Goal: Transaction & Acquisition: Obtain resource

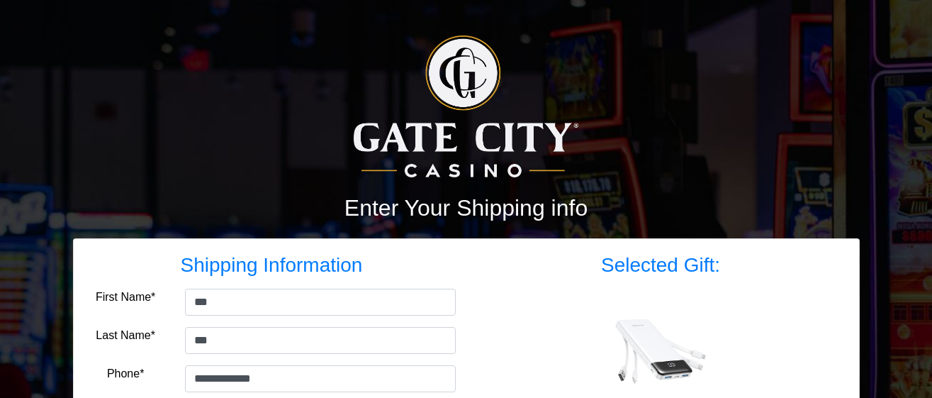
select select "**"
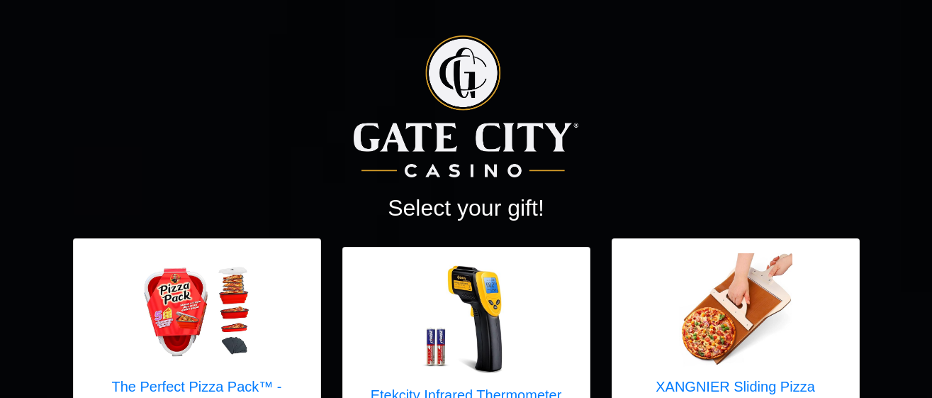
scroll to position [1688, 0]
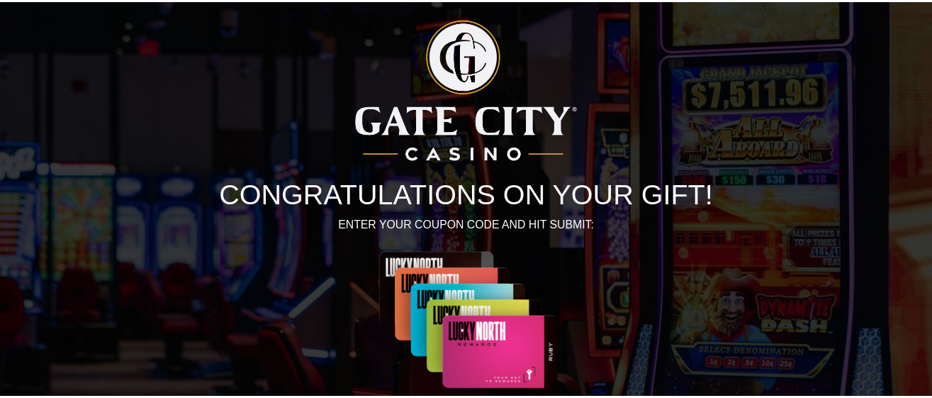
scroll to position [190, 0]
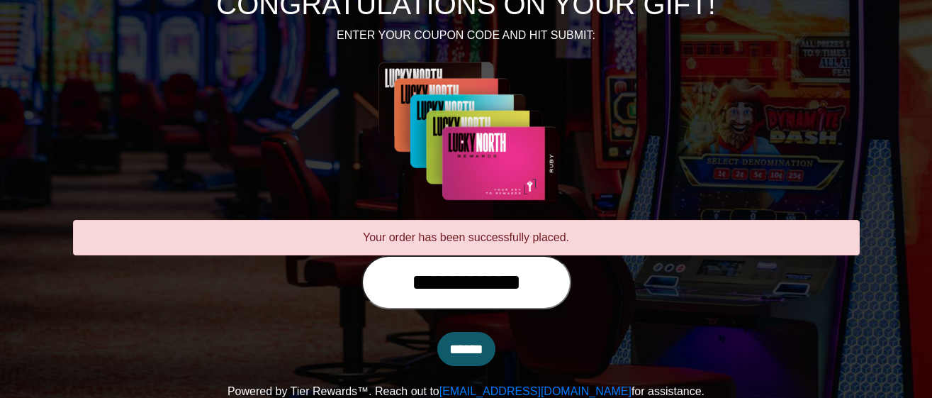
click at [566, 284] on input "**********" at bounding box center [466, 282] width 210 height 54
type input "**********"
click at [458, 349] on input "******" at bounding box center [466, 349] width 58 height 34
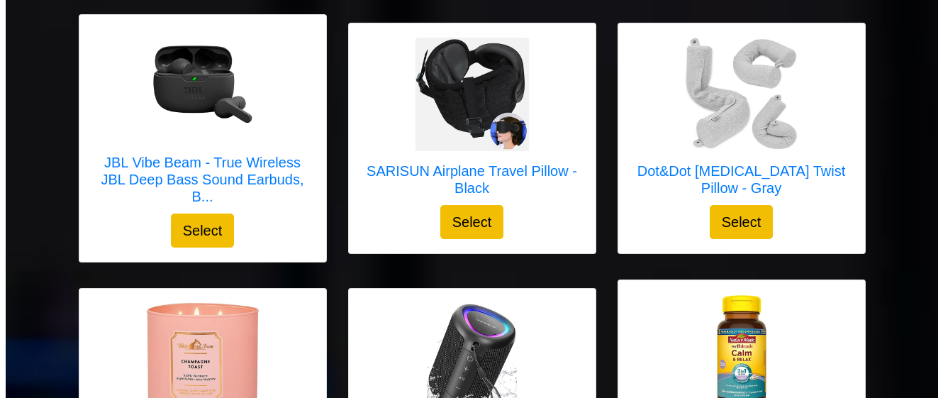
scroll to position [755, 0]
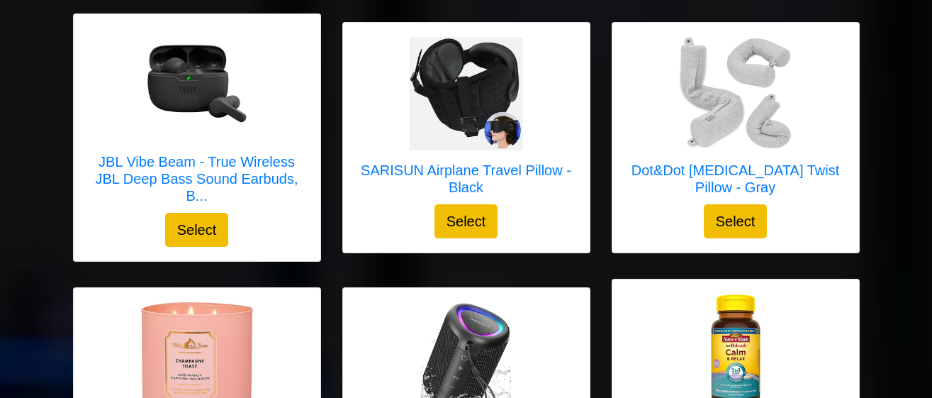
click at [535, 303] on div at bounding box center [466, 358] width 218 height 113
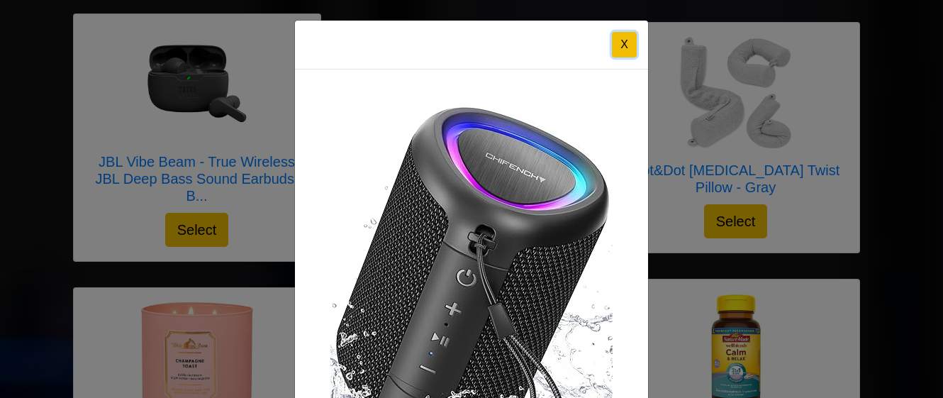
click at [620, 55] on button "X" at bounding box center [624, 45] width 25 height 26
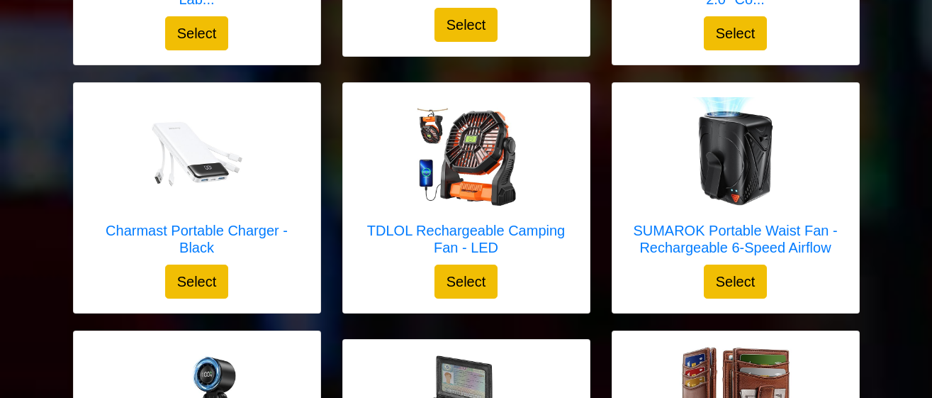
scroll to position [1956, 0]
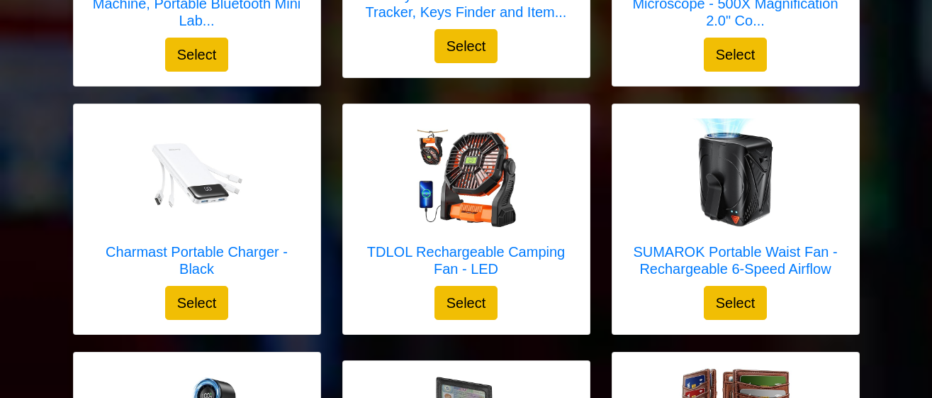
click at [561, 294] on div "TDLOL Rechargeable Camping Fan - LED Select" at bounding box center [466, 219] width 247 height 230
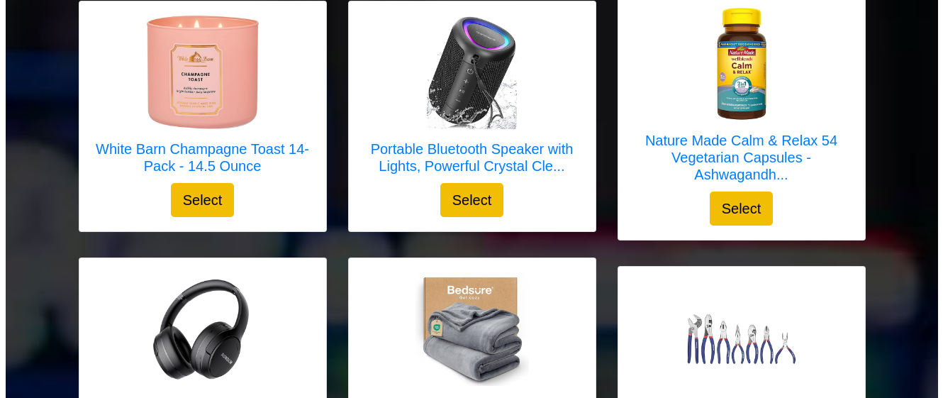
scroll to position [1043, 0]
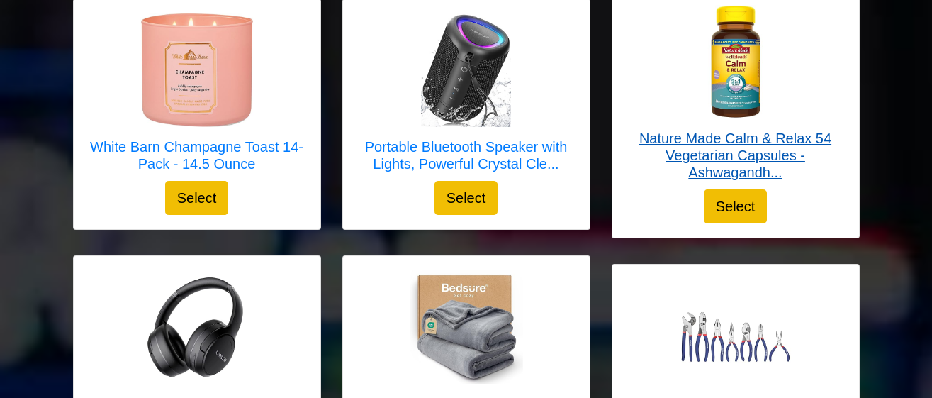
click at [787, 63] on img at bounding box center [735, 61] width 113 height 113
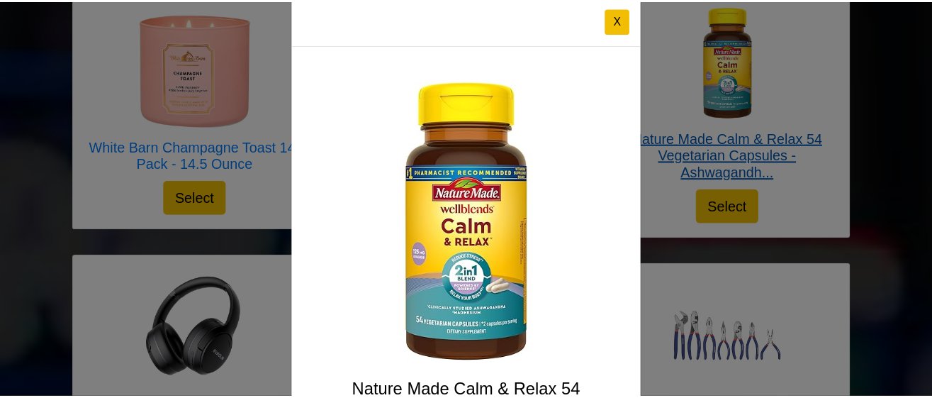
scroll to position [0, 0]
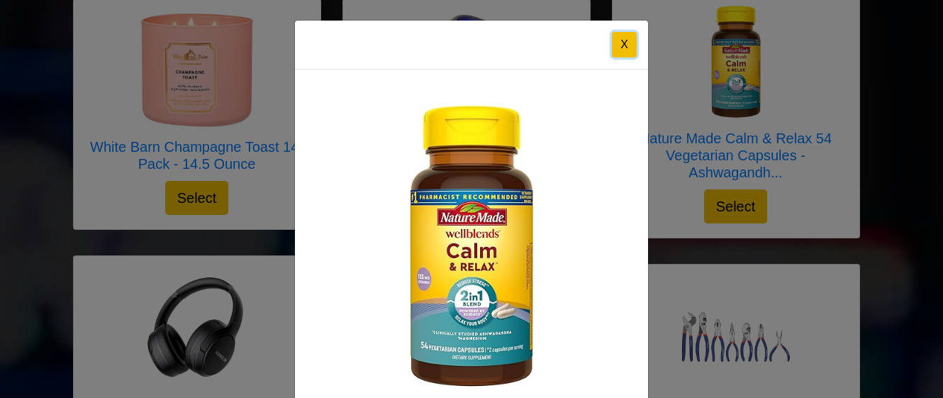
click at [629, 49] on button "X" at bounding box center [624, 45] width 25 height 26
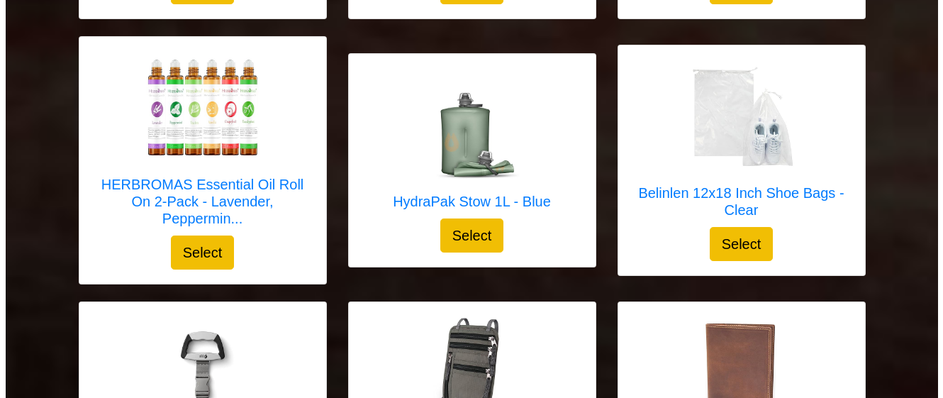
scroll to position [4030, 0]
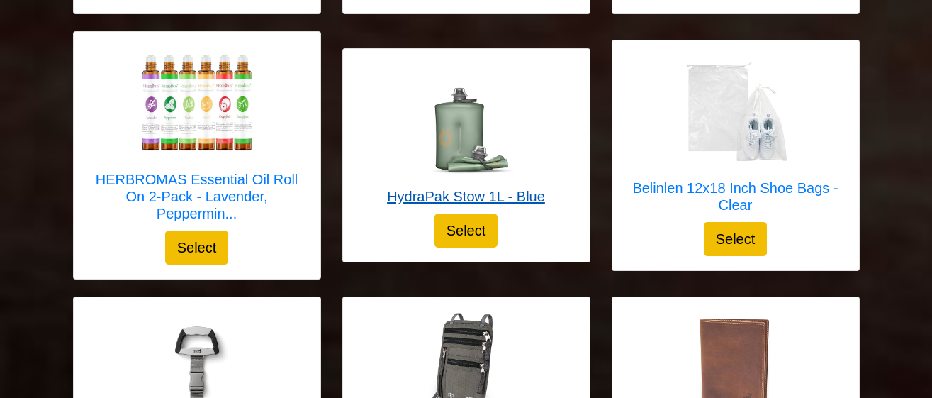
click at [528, 132] on div at bounding box center [466, 119] width 158 height 113
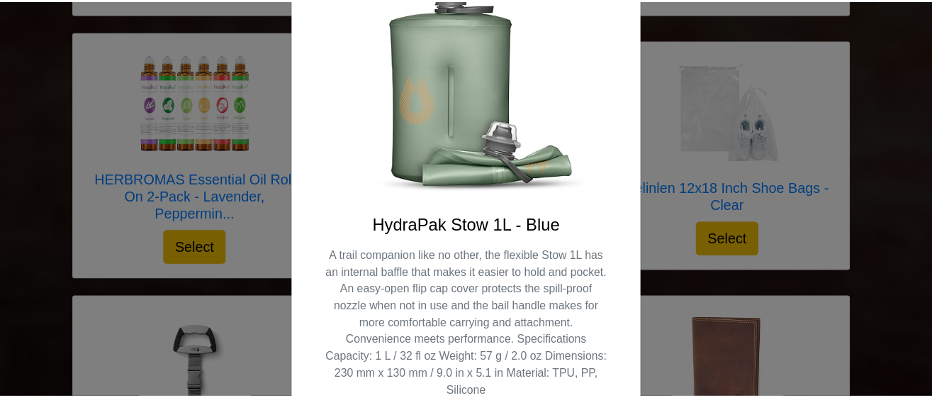
scroll to position [195, 0]
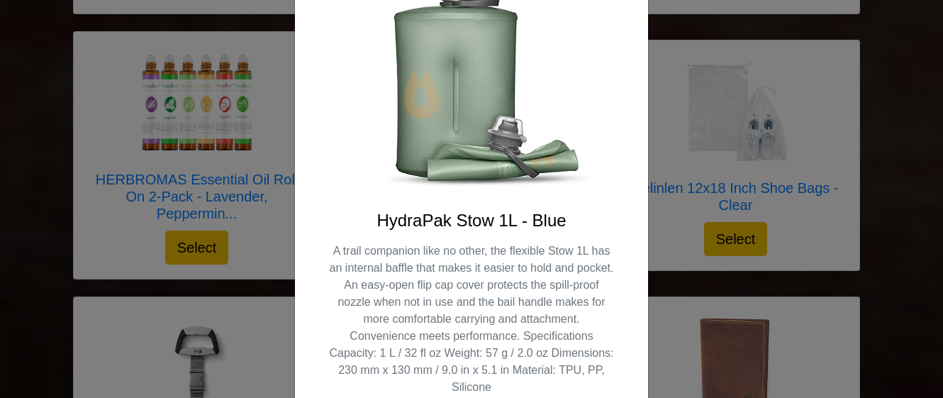
click at [669, 101] on div "X HydraPak Stow 1L - Blue A trail companion like no other, the flexible Stow 1L…" at bounding box center [471, 199] width 943 height 398
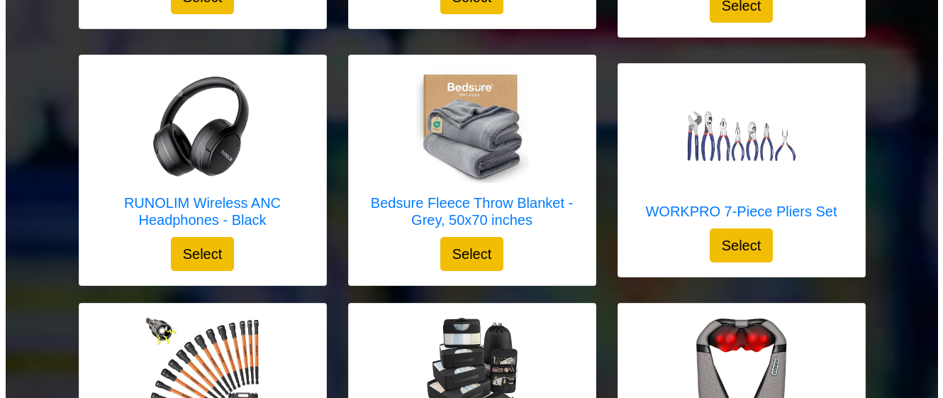
scroll to position [1241, 0]
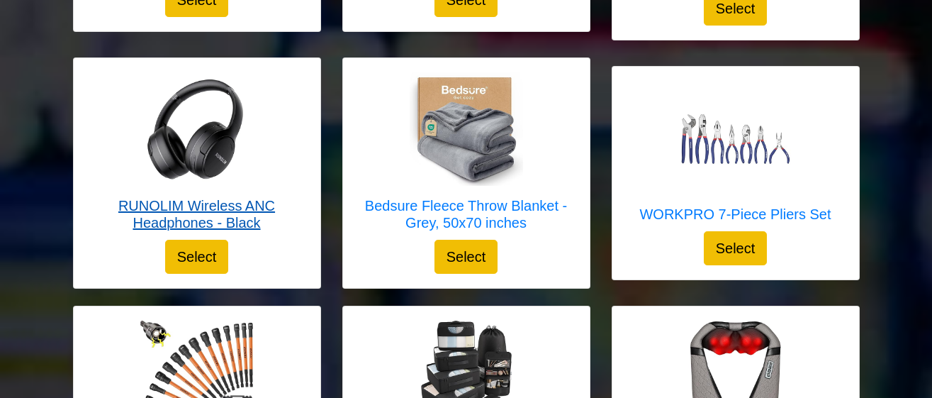
click at [274, 119] on div at bounding box center [197, 128] width 218 height 113
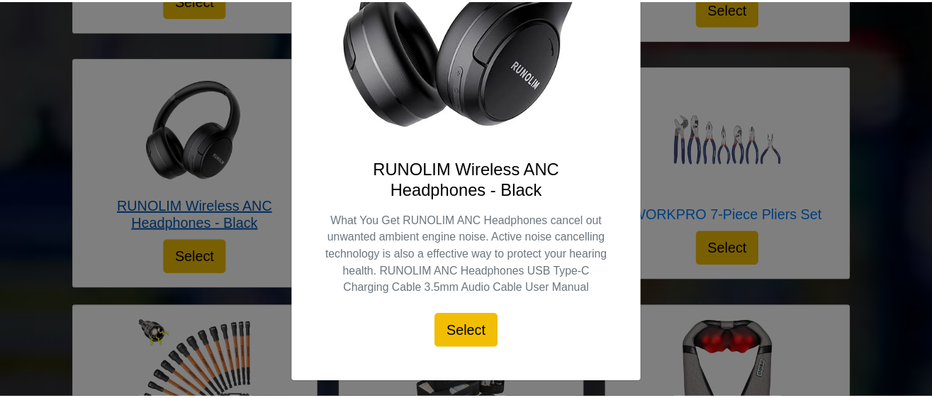
scroll to position [251, 0]
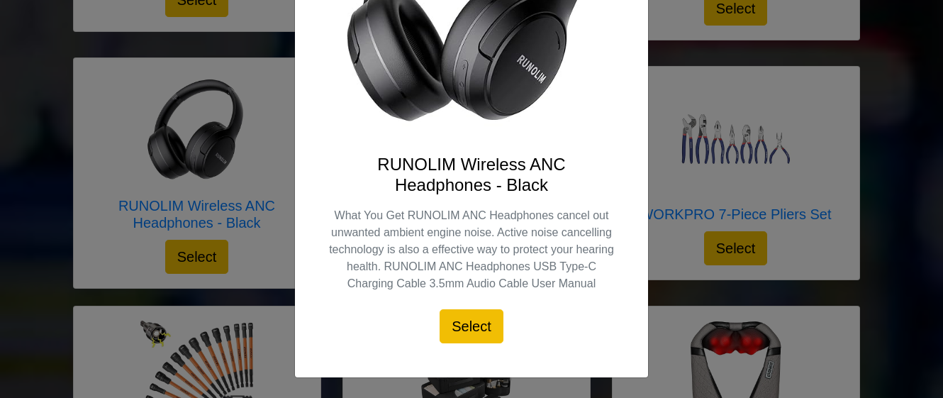
click at [683, 96] on div "X RUNOLIM Wireless ANC Headphones - Black What You Get RUNOLIM ANC Headphones c…" at bounding box center [471, 199] width 943 height 398
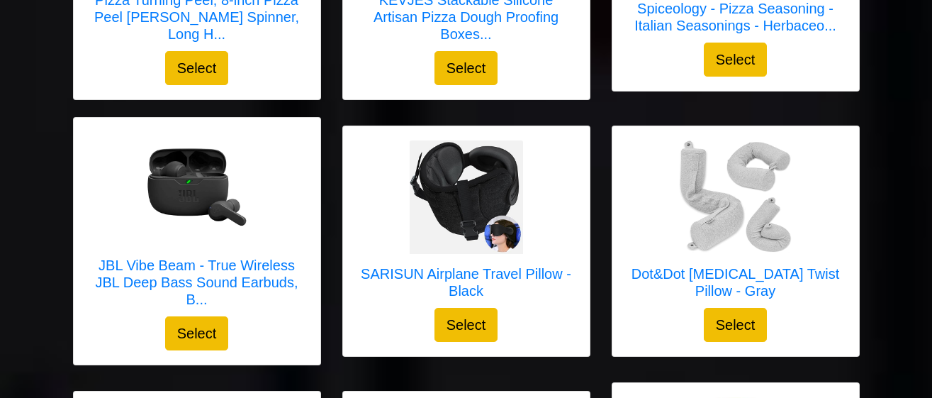
scroll to position [657, 0]
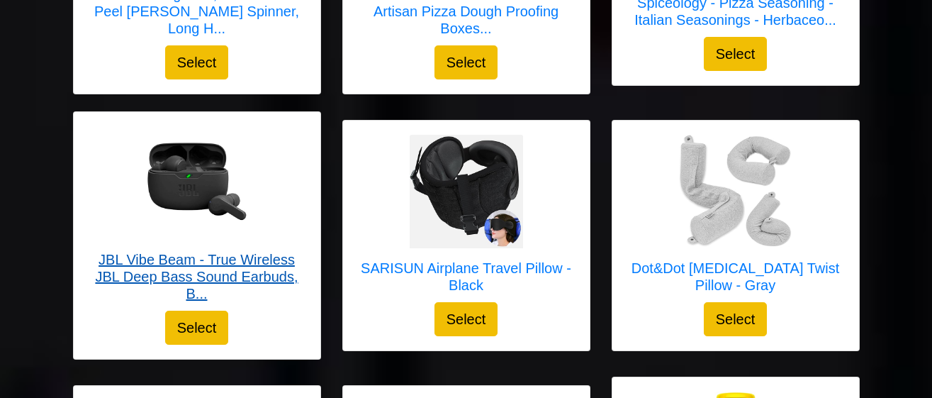
click at [263, 184] on div at bounding box center [197, 182] width 218 height 113
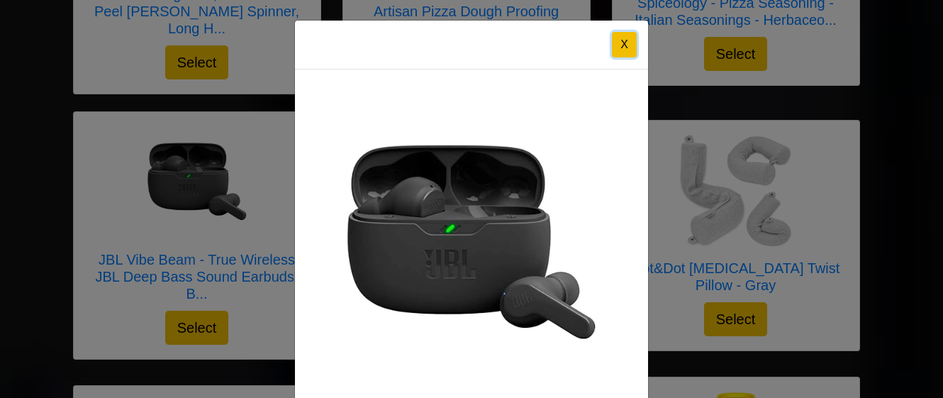
click at [615, 47] on button "X" at bounding box center [624, 45] width 25 height 26
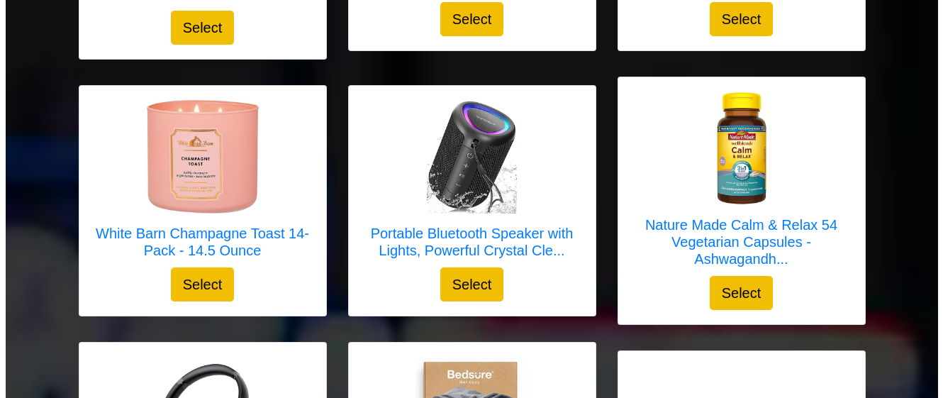
scroll to position [958, 0]
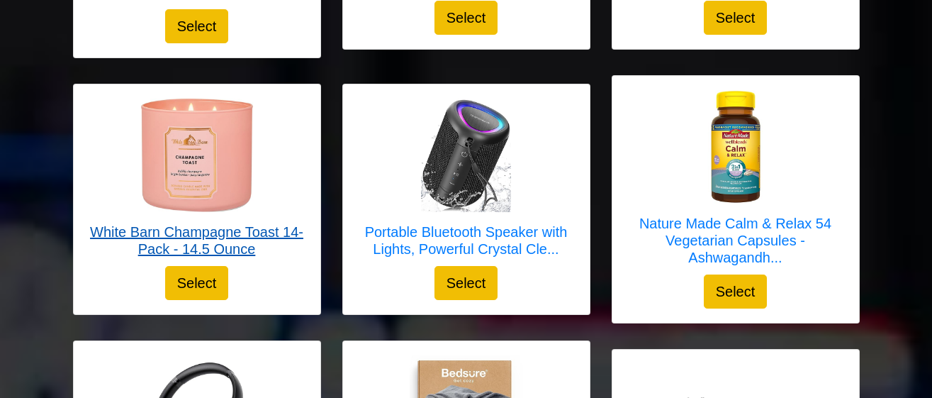
click at [249, 159] on img at bounding box center [196, 155] width 113 height 113
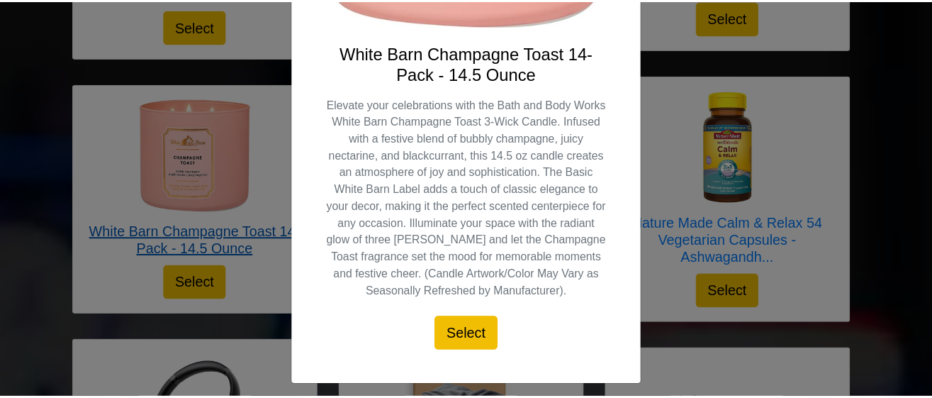
scroll to position [370, 0]
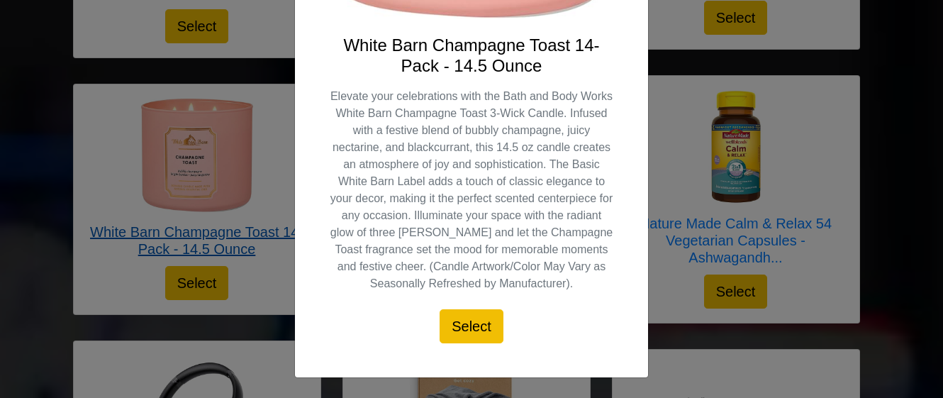
click at [670, 105] on div "X White Barn Champagne Toast 14-Pack - 14.5 Ounce Elevate your celebrations wit…" at bounding box center [471, 199] width 943 height 398
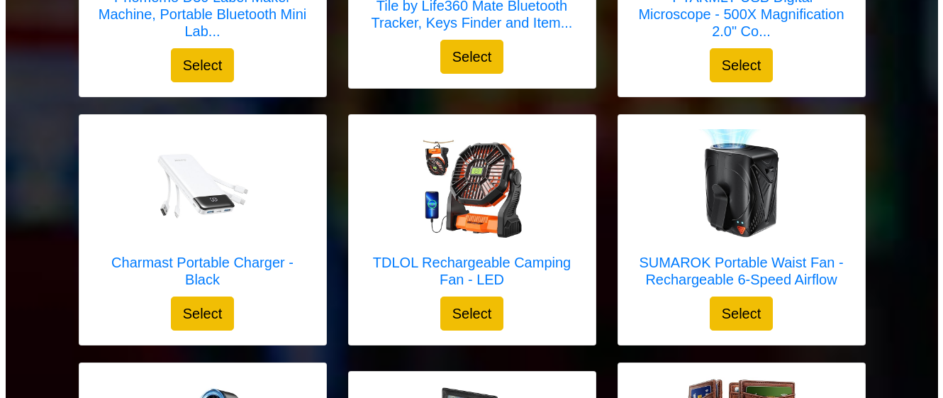
scroll to position [1947, 0]
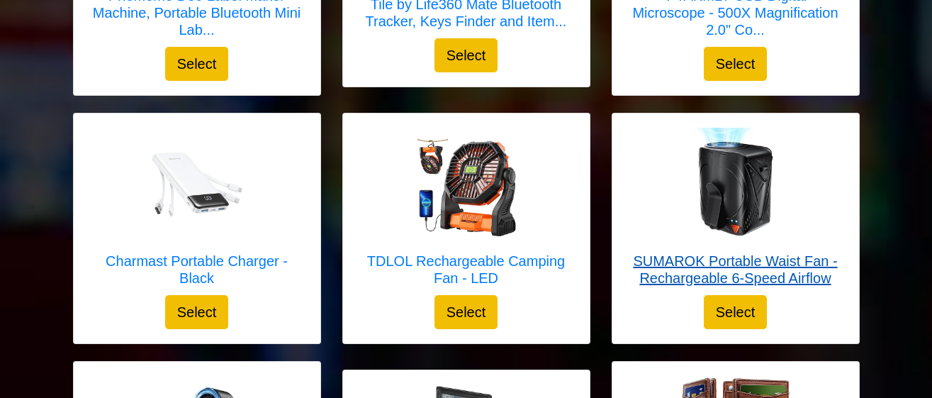
click at [654, 174] on div at bounding box center [736, 184] width 218 height 113
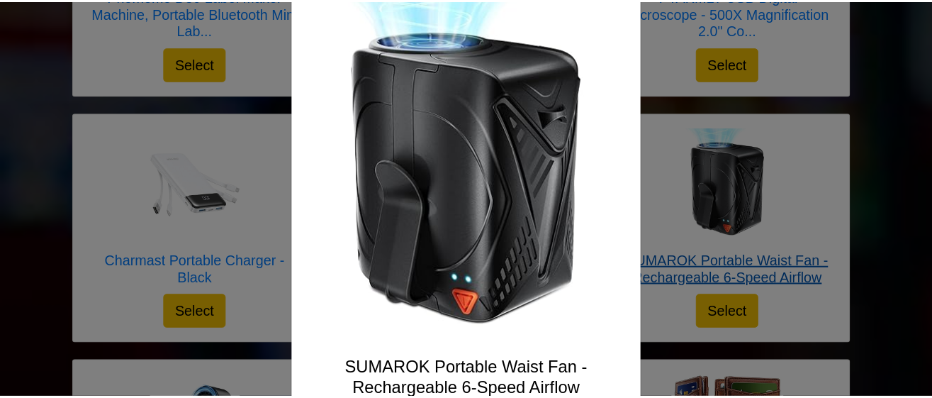
scroll to position [79, 0]
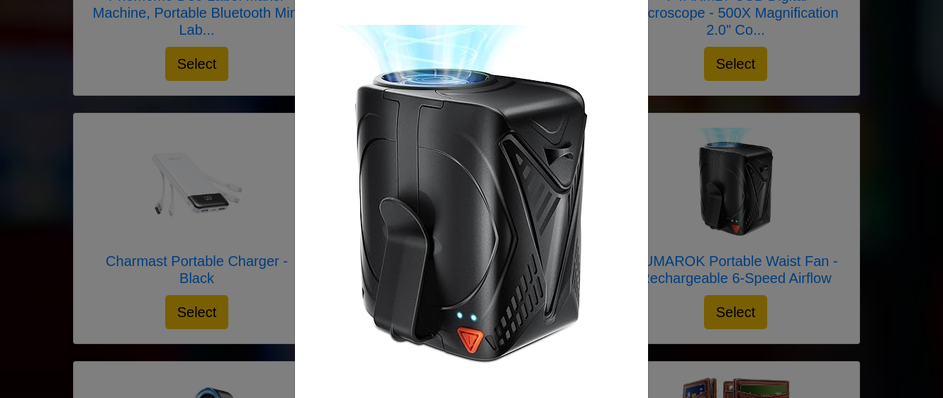
click at [668, 72] on div "X SUMAROK Portable Waist Fan - Rechargeable 6-Speed Airflow portable fan waist …" at bounding box center [471, 199] width 943 height 398
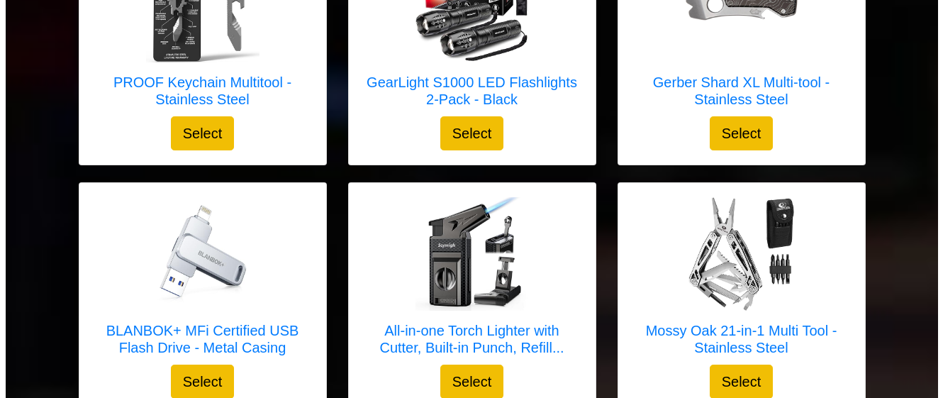
scroll to position [2646, 0]
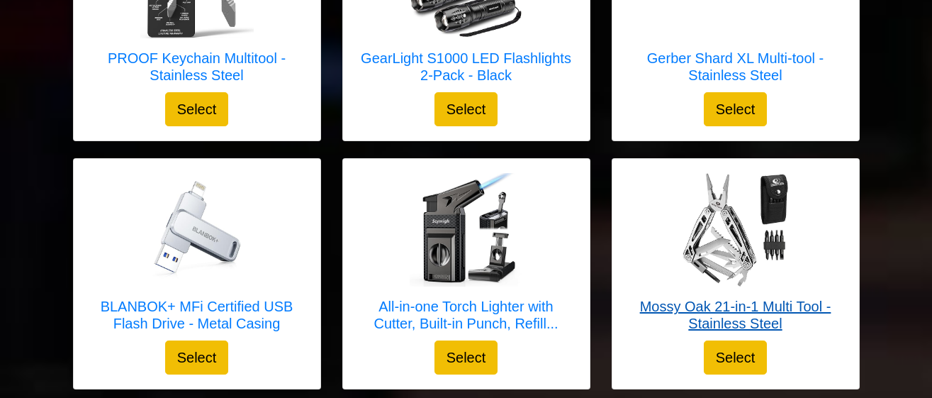
click at [729, 247] on img at bounding box center [735, 229] width 113 height 113
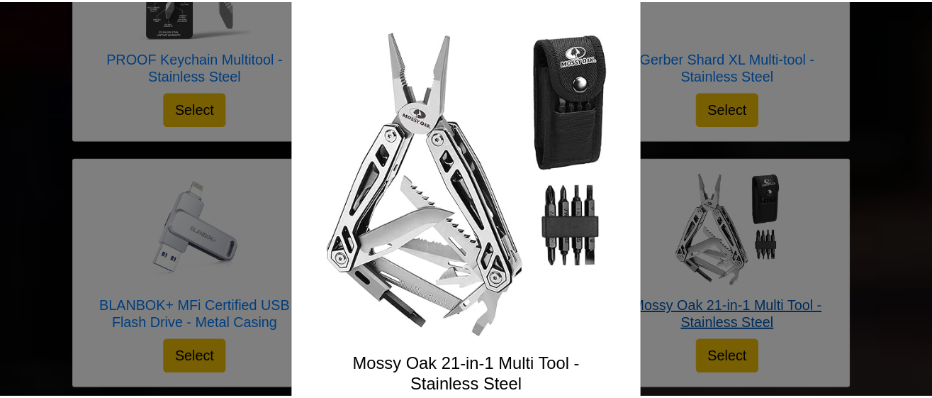
scroll to position [0, 0]
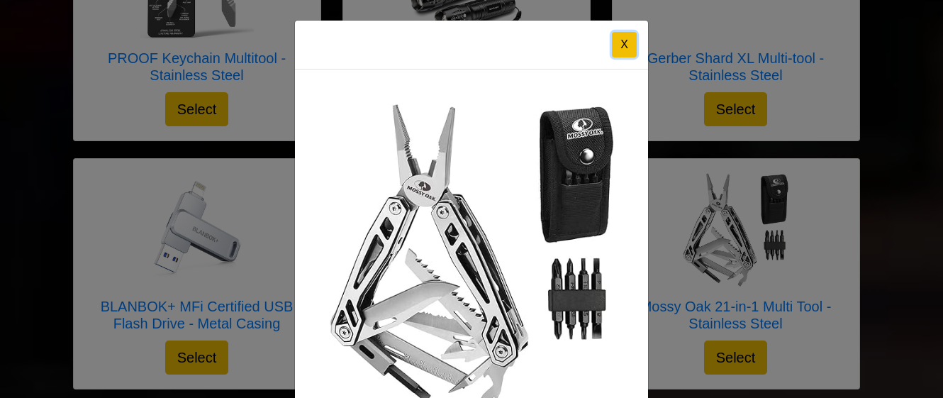
click at [625, 40] on button "X" at bounding box center [624, 45] width 25 height 26
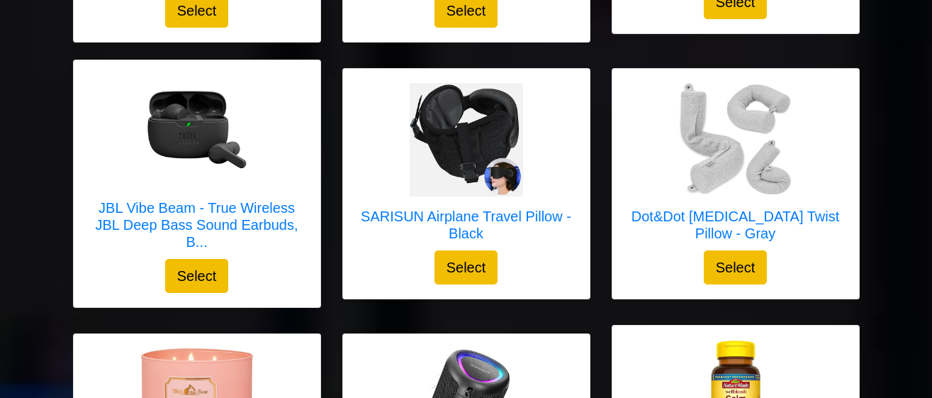
scroll to position [700, 0]
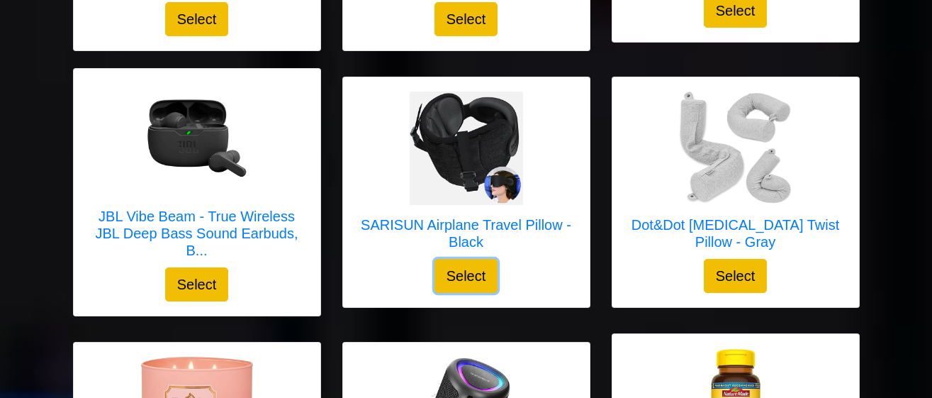
click at [468, 290] on button "Select" at bounding box center [466, 276] width 64 height 34
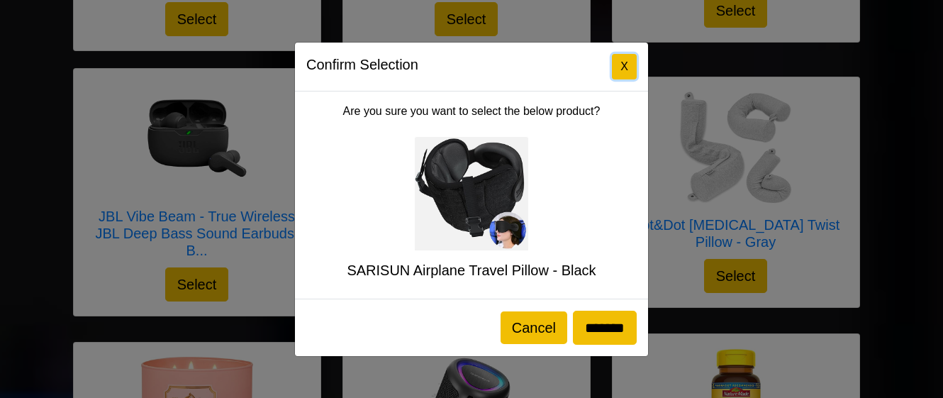
click at [615, 60] on button "X" at bounding box center [624, 67] width 25 height 26
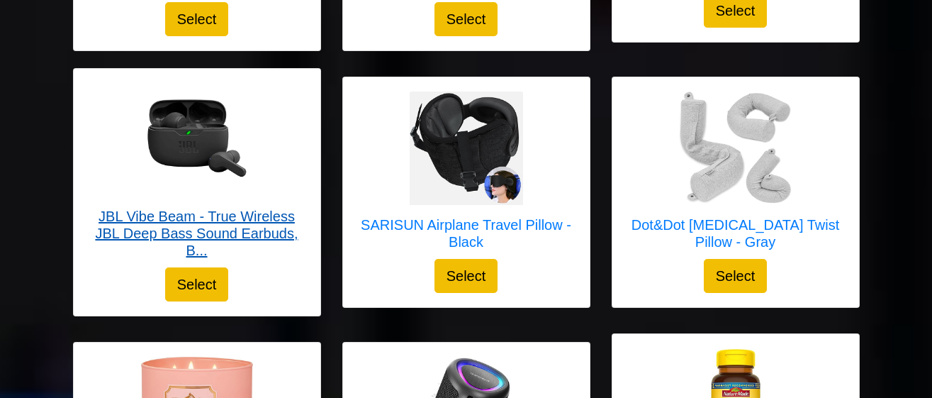
click at [251, 140] on img at bounding box center [196, 139] width 113 height 113
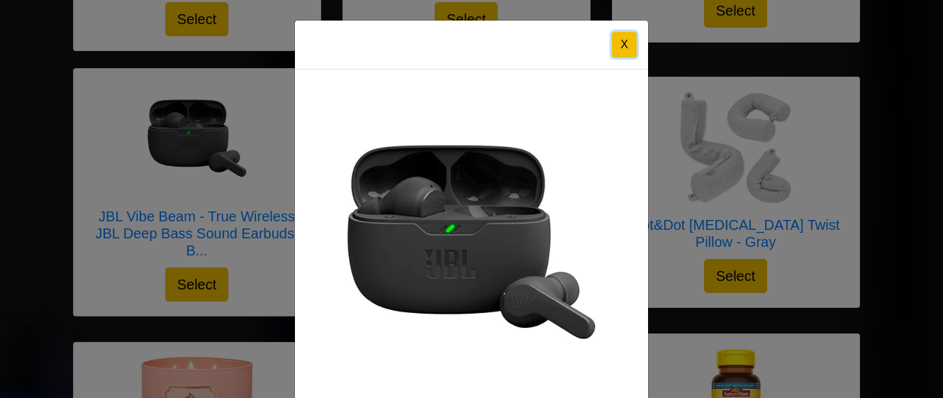
click at [622, 50] on button "X" at bounding box center [624, 45] width 25 height 26
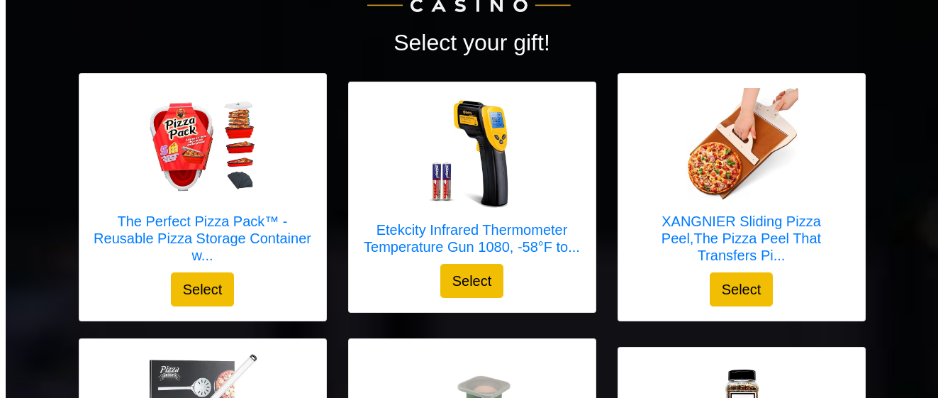
scroll to position [166, 0]
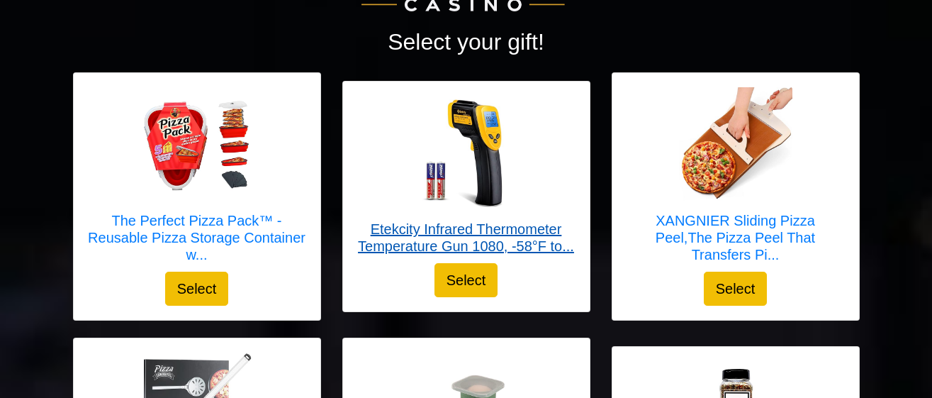
click at [456, 167] on img at bounding box center [466, 152] width 113 height 113
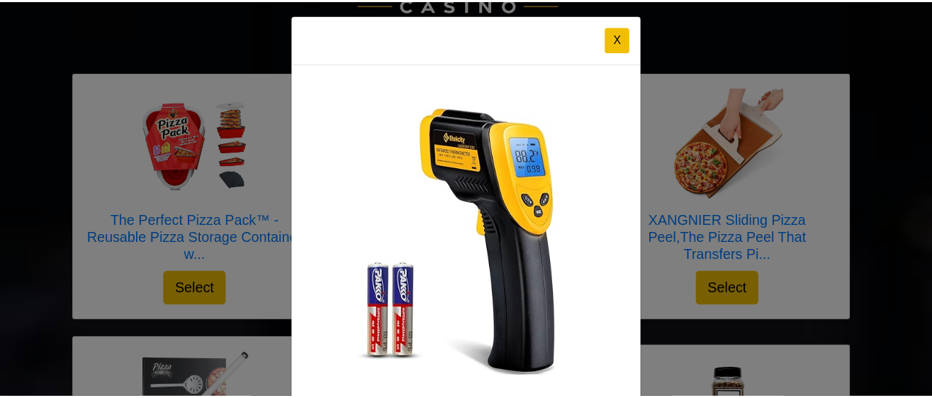
scroll to position [0, 0]
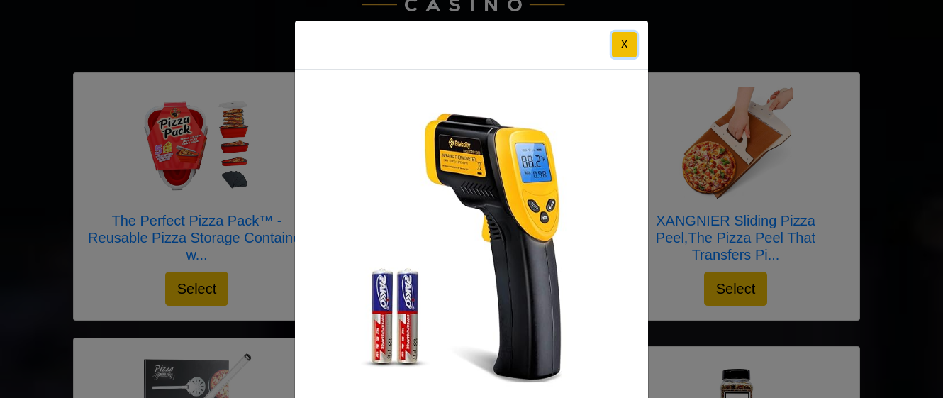
click at [617, 50] on button "X" at bounding box center [624, 45] width 25 height 26
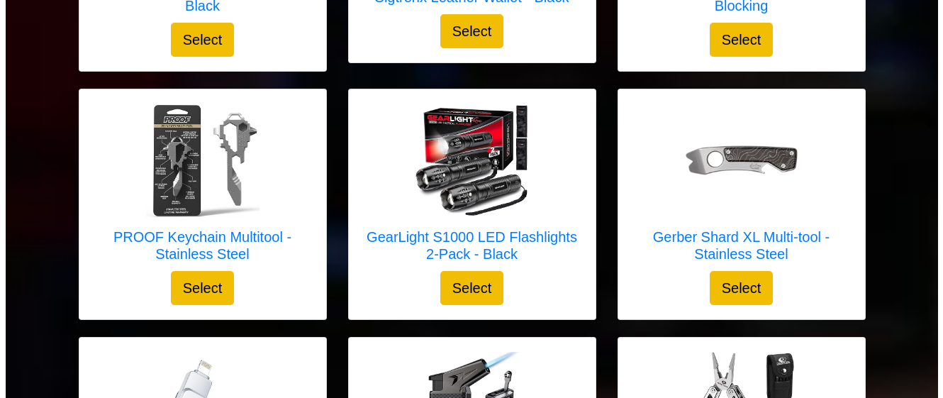
scroll to position [2470, 0]
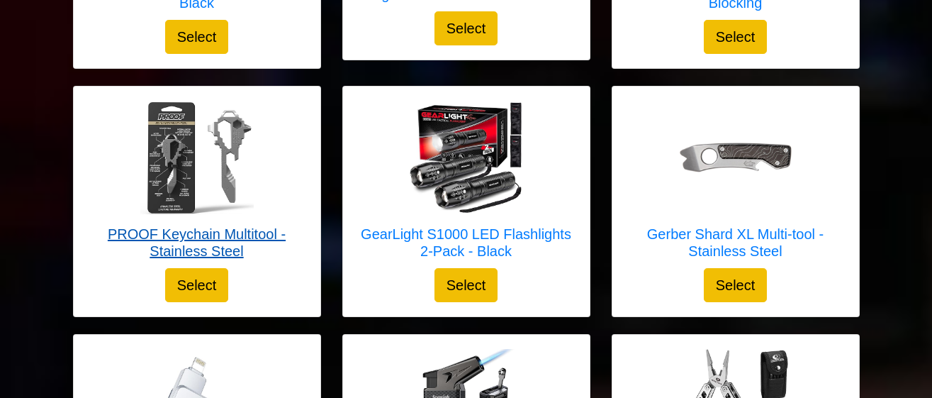
click at [198, 167] on img at bounding box center [196, 157] width 113 height 113
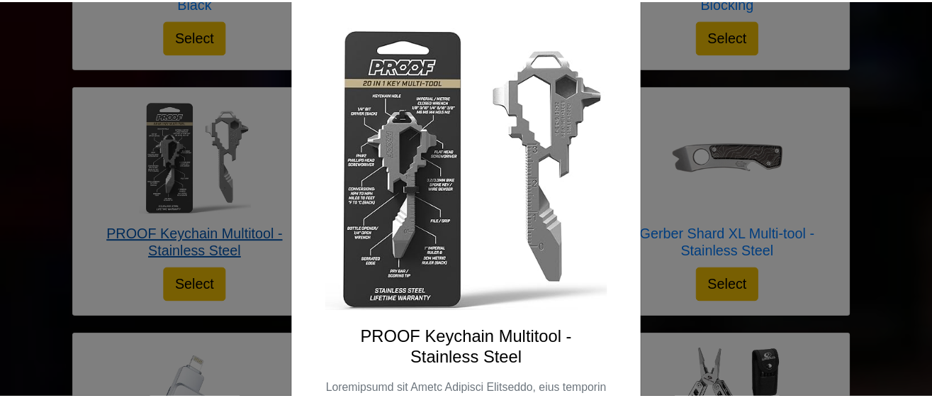
scroll to position [64, 0]
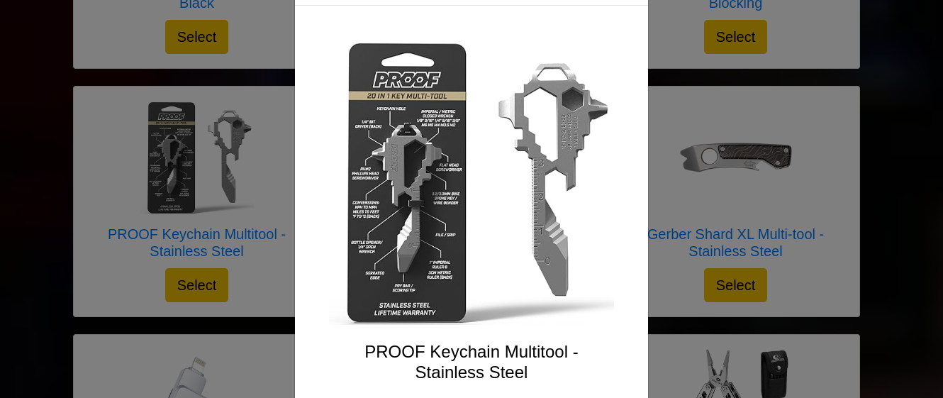
click at [711, 121] on div "X PROOF Keychain Multitool - Stainless Steel Select" at bounding box center [471, 199] width 943 height 398
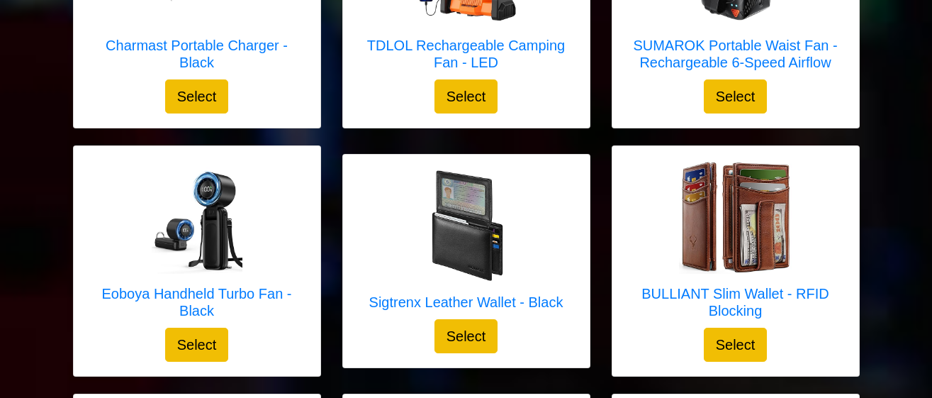
scroll to position [2165, 0]
